Goal: Task Accomplishment & Management: Manage account settings

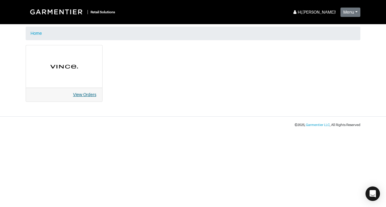
drag, startPoint x: 0, startPoint y: 0, endPoint x: 89, endPoint y: 95, distance: 130.4
click at [89, 95] on link "View Orders" at bounding box center [84, 94] width 23 height 5
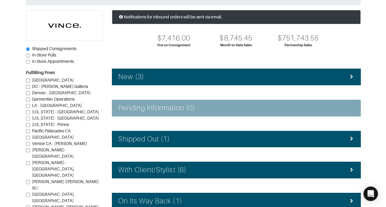
scroll to position [38, 0]
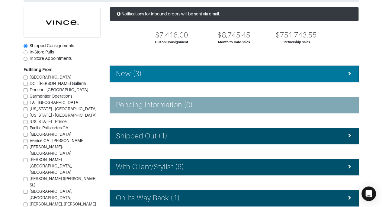
click at [327, 77] on div "New (3)" at bounding box center [234, 73] width 236 height 9
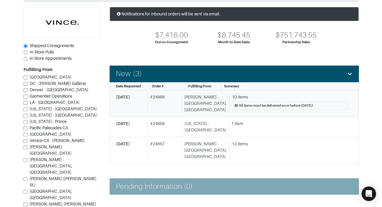
click at [268, 98] on div "10 Items" at bounding box center [290, 97] width 116 height 6
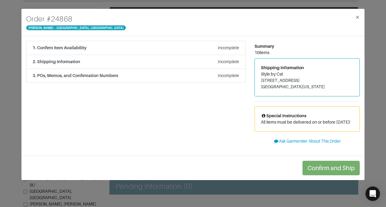
click at [226, 123] on div "1. Confirm Item Availability Incomplete Confirm Item Availability Total: $0.00 …" at bounding box center [136, 96] width 228 height 110
click at [214, 52] on li "1. Confirm Item Availability Incomplete" at bounding box center [135, 48] width 219 height 14
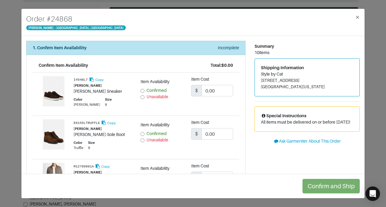
click at [95, 104] on div "Color Cocoa Brown Size 9" at bounding box center [103, 102] width 58 height 10
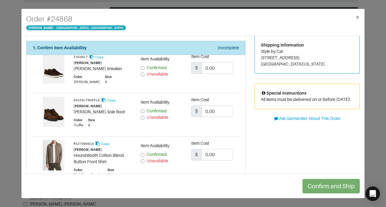
scroll to position [23, 0]
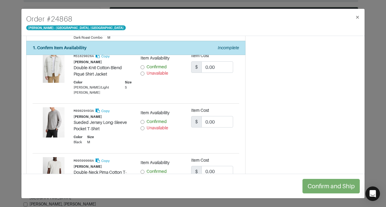
scroll to position [160, 0]
click at [250, 134] on div "Summary 10 items Shipping Information Style by Cat 10135 Crestberry Place Bethe…" at bounding box center [307, 174] width 114 height 587
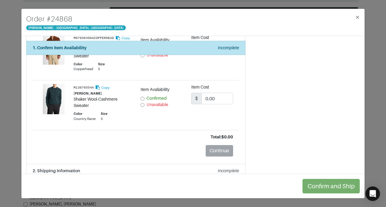
scroll to position [436, 0]
click at [357, 19] on span "×" at bounding box center [357, 17] width 5 height 8
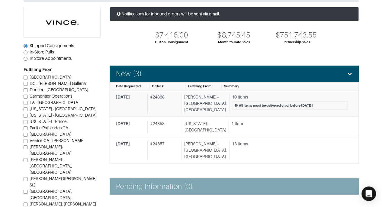
click at [288, 98] on div "10 Items" at bounding box center [290, 97] width 116 height 6
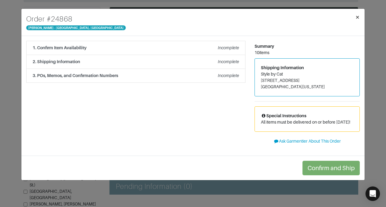
click at [358, 19] on span "×" at bounding box center [357, 17] width 5 height 8
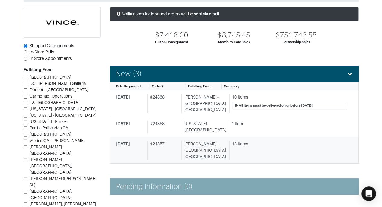
click at [296, 141] on div "13 Items" at bounding box center [290, 144] width 116 height 6
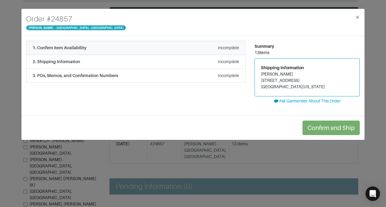
click at [234, 48] on em "Incomplete" at bounding box center [228, 47] width 21 height 5
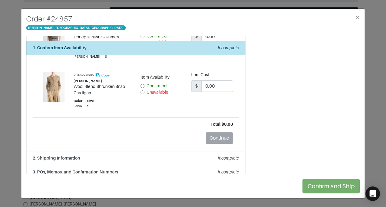
scroll to position [581, 0]
